Goal: Check status

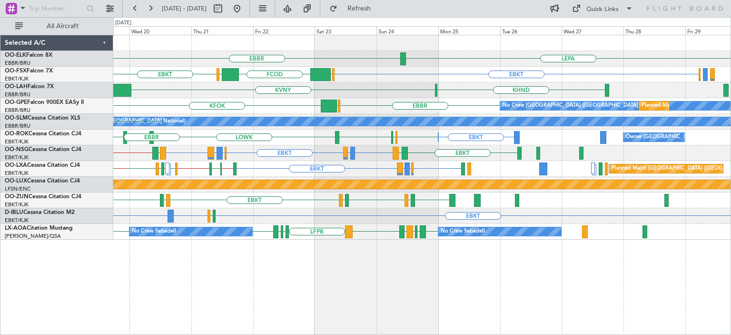
click at [273, 172] on div "EBKT EBBR or EBKT EBLG or EBKT LIRA or EBKT EDWO // EDDM EDVK EBBR // EBKT [GEO…" at bounding box center [421, 169] width 617 height 16
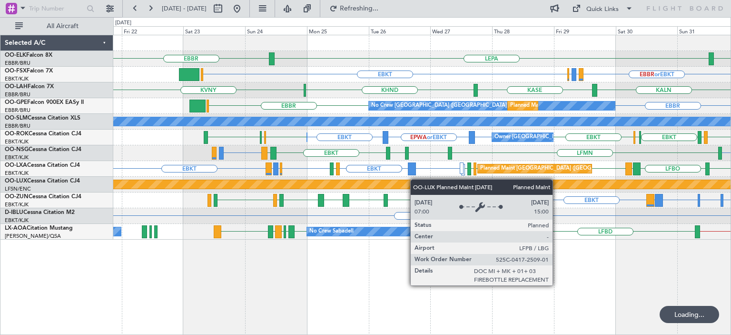
click at [433, 180] on div "EBBR LEPA [GEOGRAPHIC_DATA] EBBR or EBKT LIRZ or EBKT EBBR or EBKT EBKT LIRZ or…" at bounding box center [421, 137] width 617 height 204
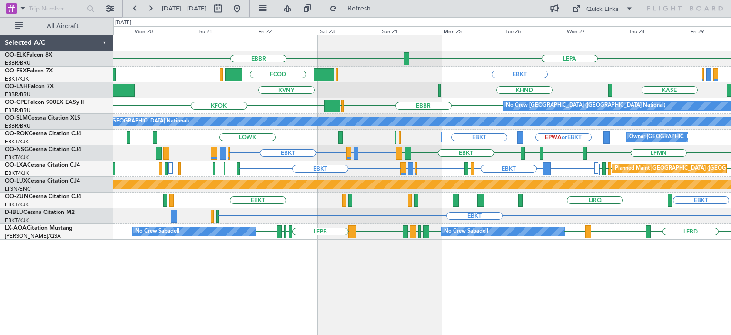
click at [335, 192] on div "LEPA [GEOGRAPHIC_DATA] [GEOGRAPHIC_DATA] EBKT EGGW FCOD EBBR or EBKT LIRZ or EB…" at bounding box center [421, 137] width 617 height 204
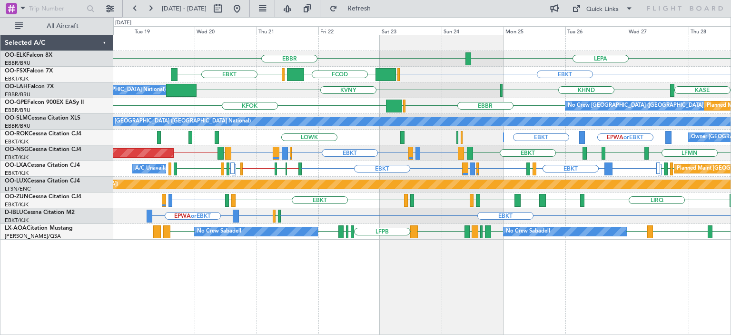
click at [310, 216] on div "LEPA [GEOGRAPHIC_DATA] EBKT EGGW FCOD [GEOGRAPHIC_DATA] EBKT EBBR or EBKT LIRZ …" at bounding box center [421, 137] width 617 height 204
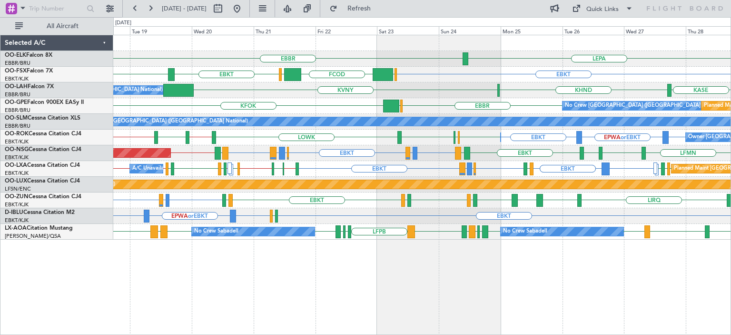
click at [181, 218] on div "LEPA [GEOGRAPHIC_DATA] EBKT [GEOGRAPHIC_DATA] EGGW FCOD [GEOGRAPHIC_DATA] EBKT …" at bounding box center [421, 137] width 617 height 204
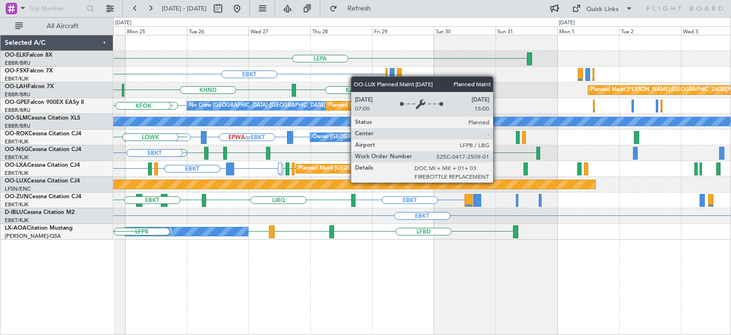
click at [117, 207] on div "LEPA [GEOGRAPHIC_DATA] EBKT EGGW FCOD [GEOGRAPHIC_DATA] KVNY KHND Planned [GEOG…" at bounding box center [421, 137] width 617 height 204
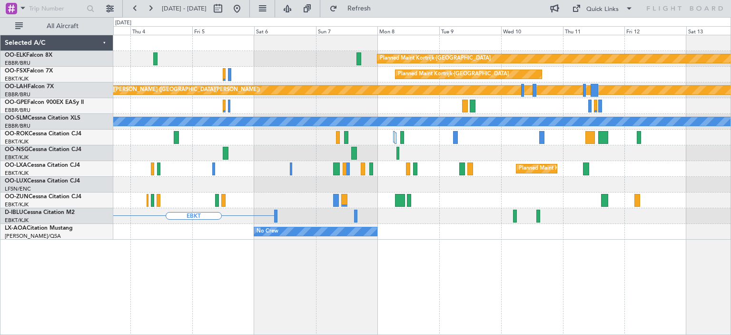
click at [253, 205] on div "Planned Maint Kortrijk-[GEOGRAPHIC_DATA] Planned Maint [GEOGRAPHIC_DATA]-[GEOGR…" at bounding box center [421, 137] width 617 height 204
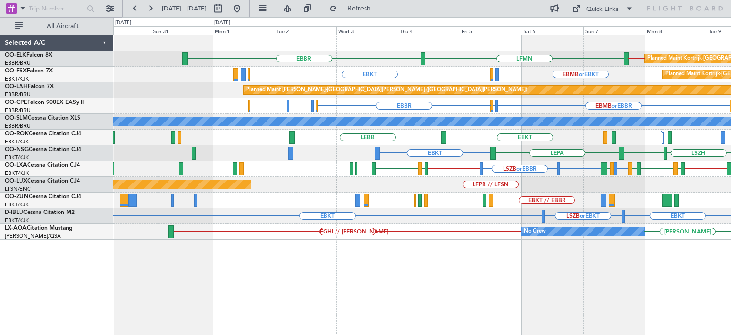
click at [475, 243] on div "EBBR LFMN EBBR // EBKT Planned Maint [GEOGRAPHIC_DATA]-[GEOGRAPHIC_DATA] EBKT E…" at bounding box center [422, 185] width 618 height 300
